Goal: Find specific page/section: Find specific page/section

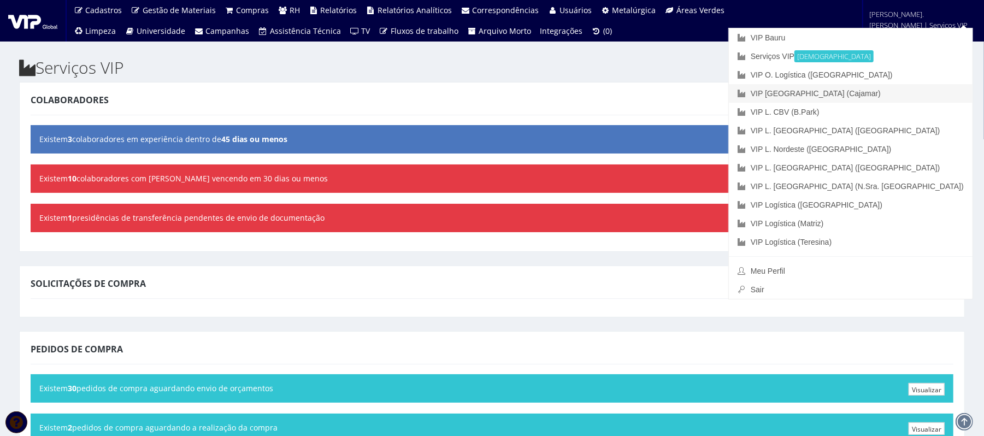
click at [738, 91] on font "VIP [GEOGRAPHIC_DATA] (Cajamar)" at bounding box center [816, 93] width 130 height 9
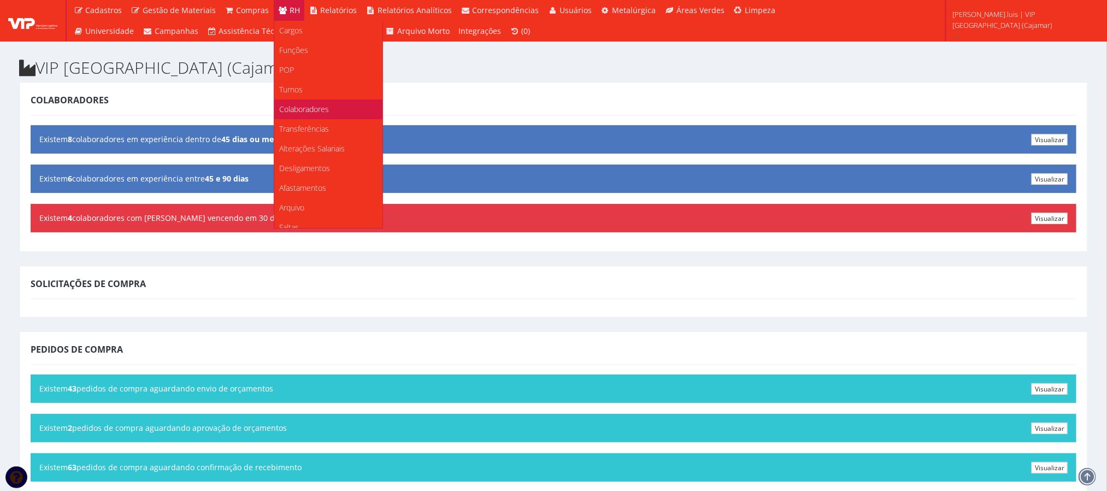
click at [292, 113] on span "Colaboradores" at bounding box center [305, 109] width 50 height 10
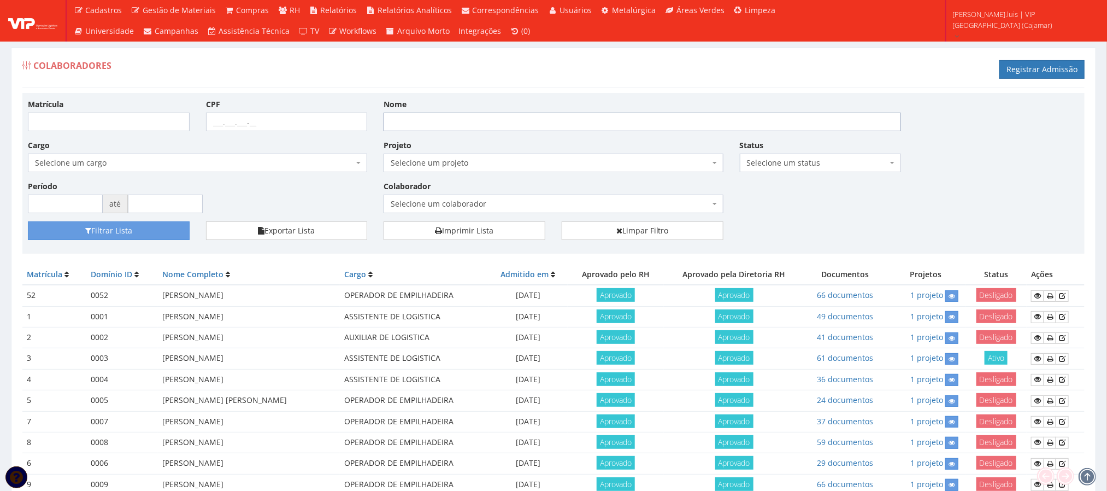
click at [419, 128] on input "Nome" at bounding box center [643, 122] width 518 height 19
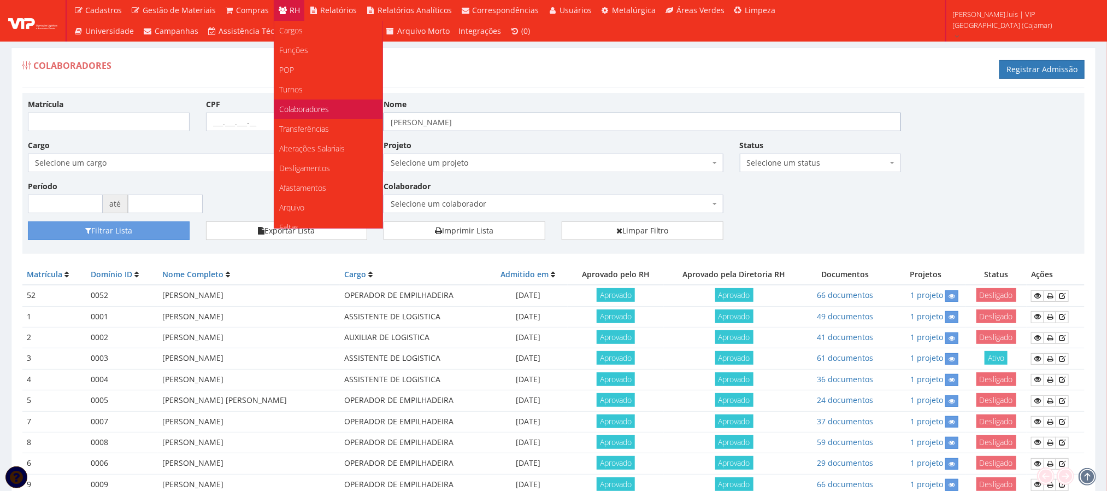
type input "[PERSON_NAME]"
click at [302, 107] on span "Colaboradores" at bounding box center [305, 109] width 50 height 10
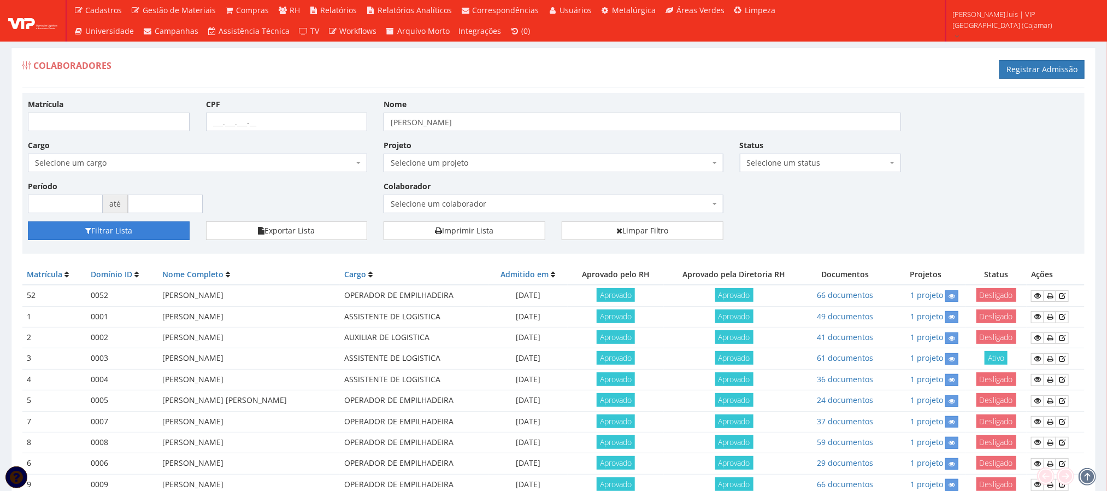
click at [121, 230] on button "Filtrar Lista" at bounding box center [109, 230] width 162 height 19
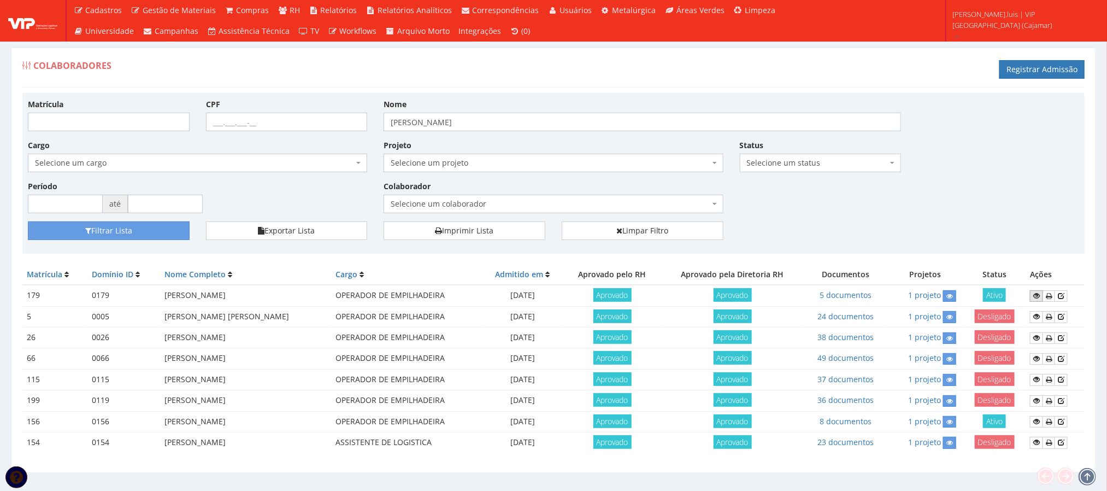
click at [1038, 296] on icon at bounding box center [1036, 296] width 7 height 8
